Goal: Contribute content

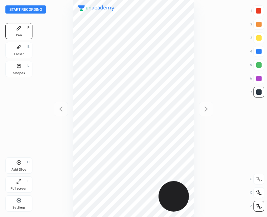
scroll to position [217, 159]
click at [21, 6] on button "Start recording" at bounding box center [25, 9] width 41 height 8
click at [22, 68] on div "Shapes L" at bounding box center [18, 69] width 27 height 16
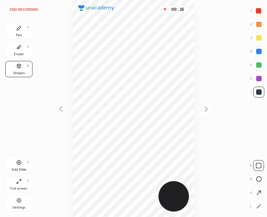
click at [19, 29] on icon at bounding box center [18, 27] width 5 height 5
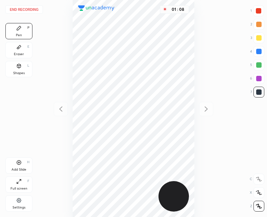
click at [22, 161] on div "Add Slide H" at bounding box center [18, 165] width 27 height 16
click at [60, 111] on icon at bounding box center [61, 109] width 8 height 8
click at [27, 69] on div "Shapes L" at bounding box center [18, 69] width 27 height 16
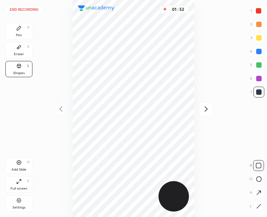
click at [25, 30] on div "Pen P" at bounding box center [18, 31] width 27 height 16
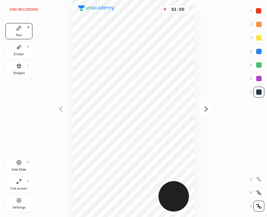
click at [26, 9] on button "End recording" at bounding box center [23, 9] width 37 height 8
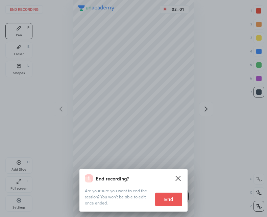
click at [169, 199] on button "End" at bounding box center [168, 199] width 27 height 14
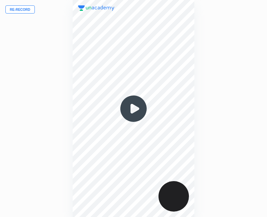
click at [122, 116] on img at bounding box center [133, 108] width 32 height 32
